Goal: Task Accomplishment & Management: Manage account settings

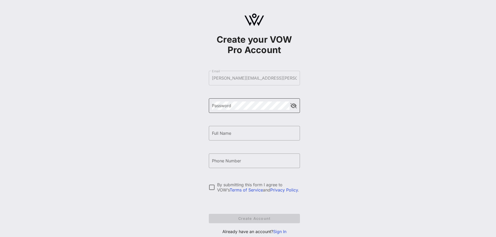
click at [233, 111] on div "Password" at bounding box center [251, 105] width 78 height 15
click at [233, 136] on input "Full Name" at bounding box center [254, 133] width 85 height 8
type input "[PERSON_NAME]"
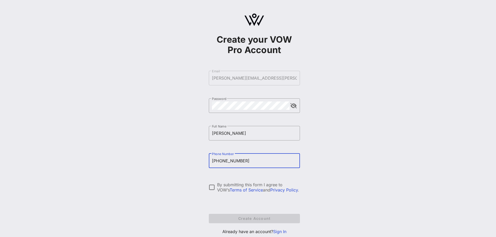
drag, startPoint x: 252, startPoint y: 161, endPoint x: 192, endPoint y: 162, distance: 59.9
click at [192, 162] on div "Create your VOW Pro Account ​ Email [PERSON_NAME][EMAIL_ADDRESS][PERSON_NAME][D…" at bounding box center [254, 126] width 484 height 253
type input "[PHONE_NUMBER]"
click at [208, 185] on div at bounding box center [212, 187] width 9 height 9
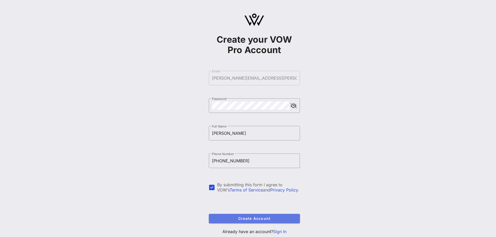
click at [253, 216] on span "Create Account" at bounding box center [254, 218] width 83 height 4
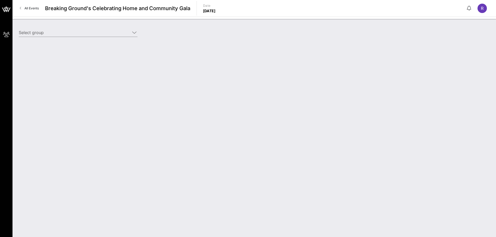
type input "[PERSON_NAME] [PERSON_NAME] (Benefactor) [[PERSON_NAME], [PERSON_NAME][EMAIL_AD…"
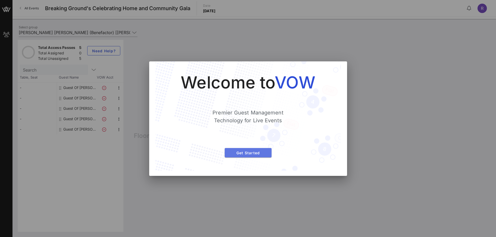
click at [249, 153] on span "Get Started" at bounding box center [248, 153] width 39 height 4
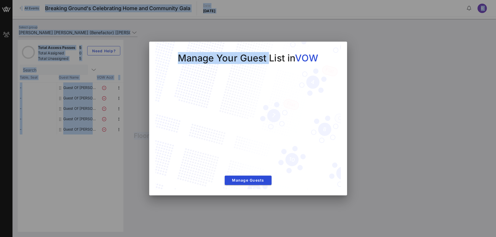
drag, startPoint x: 218, startPoint y: 48, endPoint x: 349, endPoint y: 66, distance: 132.7
click at [349, 66] on div "My Groups Breaking Ground's Celebrating Home and Community Gala All Events Brea…" at bounding box center [248, 118] width 496 height 237
click at [490, 151] on div at bounding box center [248, 118] width 496 height 237
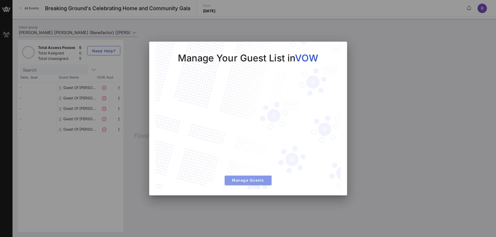
click at [255, 180] on span "Manage Guests" at bounding box center [248, 180] width 39 height 4
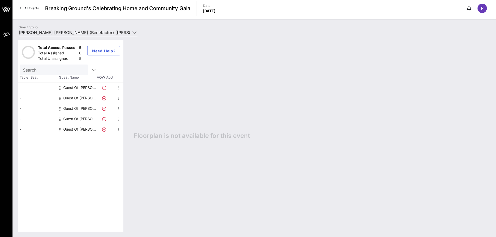
click at [105, 87] on icon at bounding box center [104, 88] width 4 height 4
click at [122, 88] on icon "button" at bounding box center [119, 88] width 6 height 6
click at [129, 90] on div "Edit" at bounding box center [132, 89] width 10 height 4
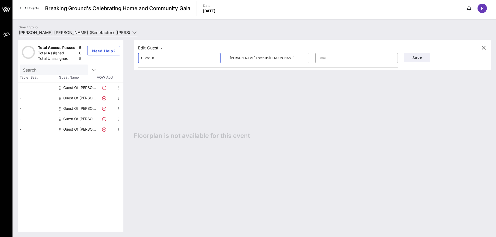
click at [170, 57] on input "Guest Of" at bounding box center [179, 58] width 76 height 8
click at [63, 98] on div "Guest Of [PERSON_NAME] [PERSON_NAME]" at bounding box center [76, 98] width 39 height 10
click at [66, 97] on div "Guest Of [PERSON_NAME] [PERSON_NAME]" at bounding box center [79, 98] width 33 height 10
click at [17, 88] on div "Total Access Passes 5 Total Assigned 0 Total Unassigned 5 Need Help? Search Tab…" at bounding box center [254, 136] width 484 height 203
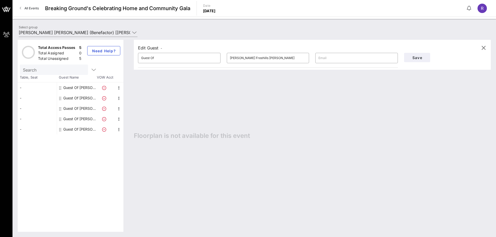
click at [20, 87] on div "-" at bounding box center [37, 88] width 39 height 10
click at [170, 59] on input "Guest Of" at bounding box center [179, 58] width 76 height 8
type input "G"
type input "[PERSON_NAME] Power"
type input "[PERSON_NAME][EMAIL_ADDRESS][DOMAIN_NAME]"
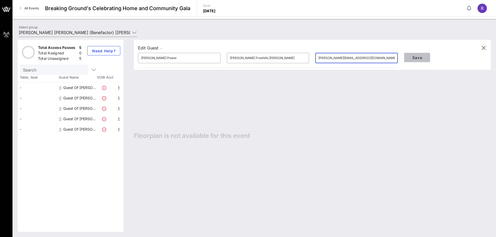
click at [416, 58] on span "Save" at bounding box center [417, 57] width 18 height 4
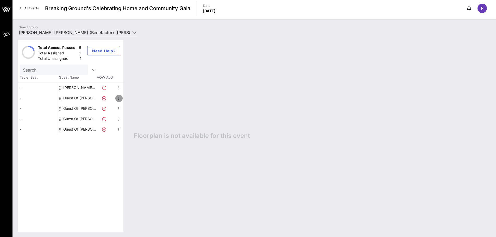
click at [118, 97] on icon "button" at bounding box center [119, 98] width 6 height 6
click at [131, 101] on div "Edit" at bounding box center [132, 100] width 10 height 4
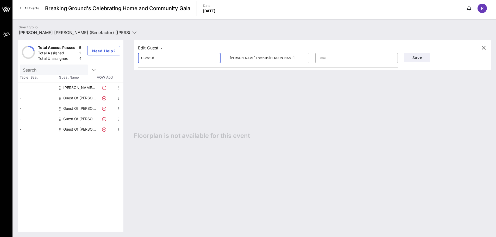
click at [174, 59] on input "Guest Of" at bounding box center [179, 58] width 76 height 8
type input "G"
type input "[PERSON_NAME]"
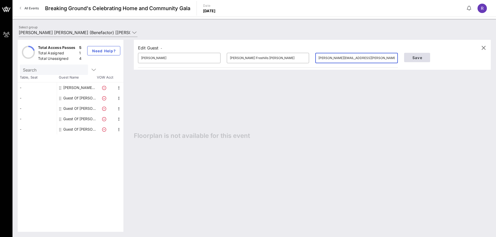
type input "[PERSON_NAME][EMAIL_ADDRESS][PERSON_NAME][DOMAIN_NAME]"
click at [417, 58] on span "Save" at bounding box center [417, 57] width 18 height 4
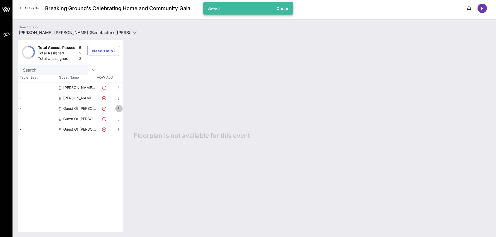
click at [119, 110] on icon "button" at bounding box center [119, 109] width 6 height 6
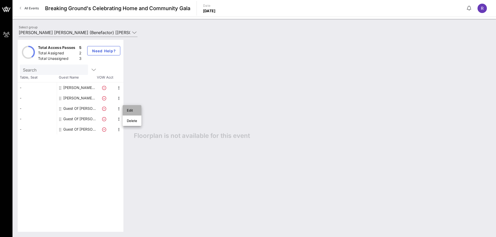
click at [128, 110] on div "Edit" at bounding box center [132, 110] width 10 height 4
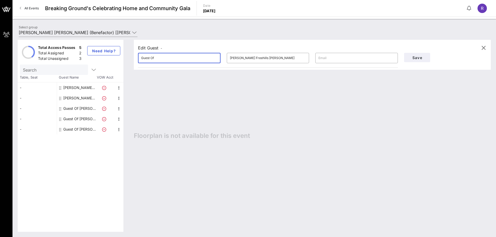
click at [173, 58] on input "Guest Of" at bounding box center [179, 58] width 76 height 8
drag, startPoint x: 173, startPoint y: 58, endPoint x: 120, endPoint y: 52, distance: 54.0
click at [120, 52] on div "Total Access Passes 5 Total Assigned 2 Total Unassigned 3 Need Help? Search Tab…" at bounding box center [254, 136] width 473 height 192
type input "[PERSON_NAME]"
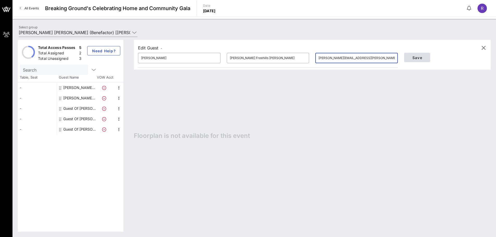
type input "[PERSON_NAME][EMAIL_ADDRESS][PERSON_NAME][DOMAIN_NAME]"
click at [423, 58] on span "Save" at bounding box center [417, 57] width 18 height 4
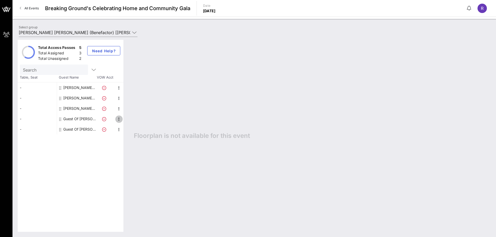
click at [118, 118] on icon "button" at bounding box center [119, 119] width 6 height 6
click at [134, 120] on div "Edit" at bounding box center [132, 121] width 10 height 4
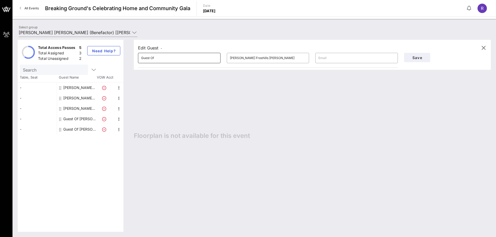
click at [188, 61] on input "Guest Of" at bounding box center [179, 58] width 76 height 8
type input "G"
type input "[PERSON_NAME]"
type input "[PERSON_NAME][EMAIL_ADDRESS][DOMAIN_NAME]"
click at [421, 57] on span "Save" at bounding box center [417, 57] width 18 height 4
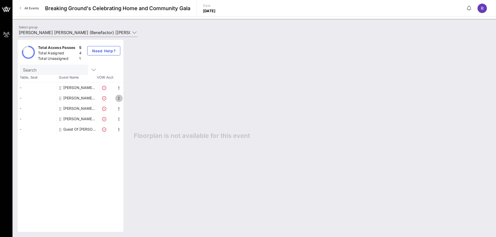
click at [120, 99] on icon "button" at bounding box center [119, 98] width 6 height 6
click at [128, 99] on div "Edit" at bounding box center [132, 100] width 10 height 4
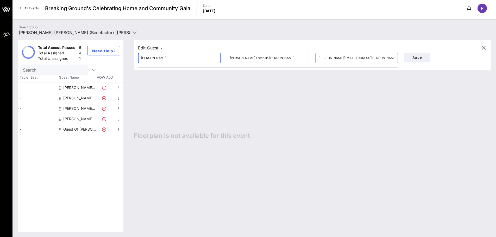
drag, startPoint x: 168, startPoint y: 58, endPoint x: 127, endPoint y: 58, distance: 41.1
click at [127, 58] on div "Total Access Passes 5 Total Assigned 4 Total Unassigned 1 Need Help? Search Tab…" at bounding box center [254, 136] width 473 height 192
type input "W"
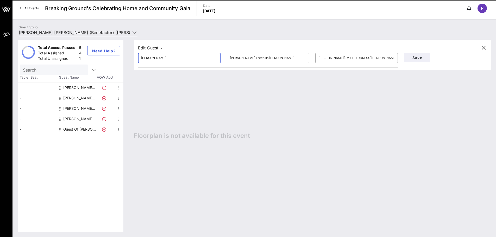
type input "[PERSON_NAME]"
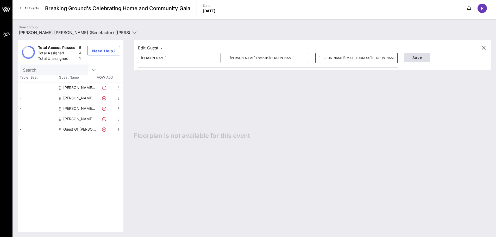
type input "[PERSON_NAME][EMAIL_ADDRESS][PERSON_NAME][DOMAIN_NAME]"
click at [409, 56] on span "Save" at bounding box center [417, 57] width 18 height 4
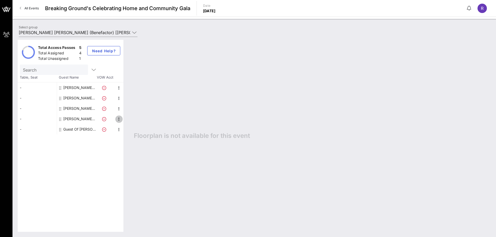
click at [118, 120] on icon "button" at bounding box center [119, 119] width 6 height 6
click at [130, 122] on div "Edit" at bounding box center [132, 121] width 10 height 4
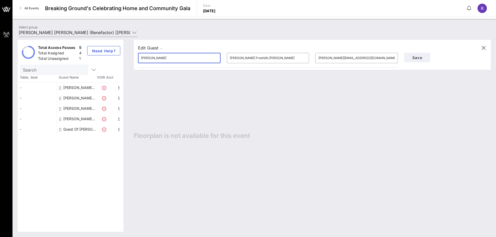
click at [172, 59] on input "[PERSON_NAME]" at bounding box center [179, 58] width 76 height 8
type input "S"
type input "[PERSON_NAME]"
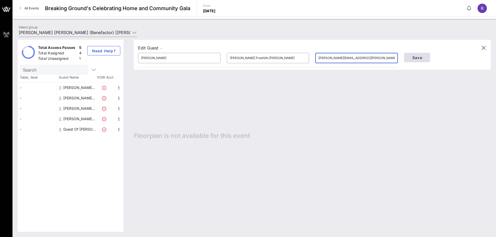
type input "[PERSON_NAME][EMAIL_ADDRESS][PERSON_NAME][DOMAIN_NAME]"
click at [421, 56] on span "Save" at bounding box center [417, 57] width 18 height 4
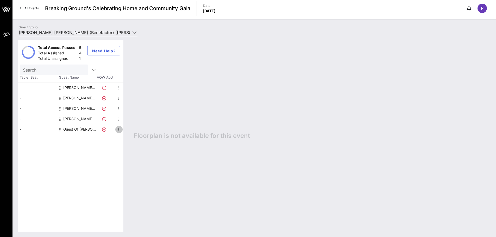
click at [120, 130] on icon "button" at bounding box center [119, 130] width 6 height 6
click at [127, 129] on div "Edit" at bounding box center [132, 131] width 10 height 4
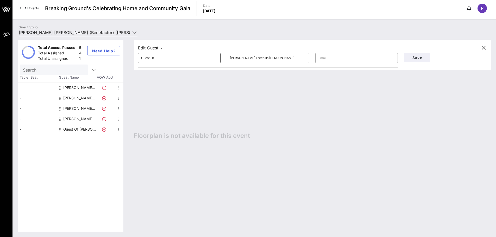
click at [168, 57] on input "Guest Of" at bounding box center [179, 58] width 76 height 8
type input "G"
type input "[PERSON_NAME]"
type input "[PERSON_NAME][EMAIL_ADDRESS][PERSON_NAME][DOMAIN_NAME]"
click at [420, 57] on span "Save" at bounding box center [417, 57] width 18 height 4
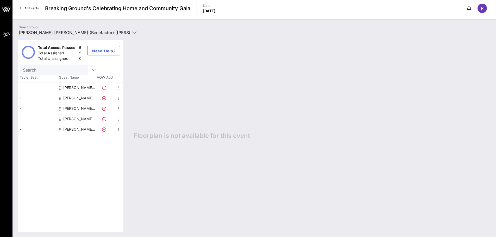
click at [70, 99] on div "[PERSON_NAME] [PERSON_NAME] [PERSON_NAME]" at bounding box center [79, 98] width 33 height 10
